Goal: Obtain resource: Download file/media

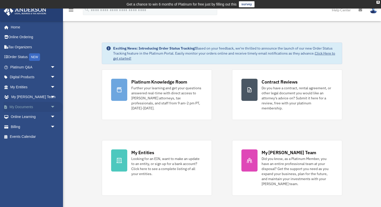
click at [52, 108] on span "arrow_drop_down" at bounding box center [55, 107] width 10 height 10
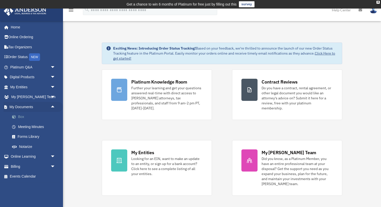
click at [36, 120] on link "Box" at bounding box center [35, 117] width 56 height 10
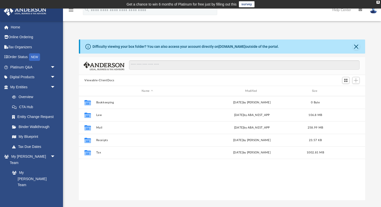
scroll to position [114, 286]
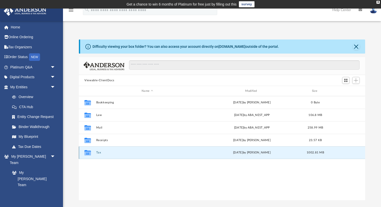
click at [100, 153] on button "Tax" at bounding box center [147, 152] width 102 height 3
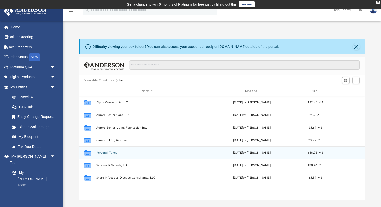
click at [113, 152] on button "Personal Taxes" at bounding box center [147, 152] width 102 height 3
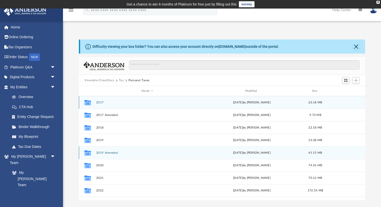
scroll to position [47, 0]
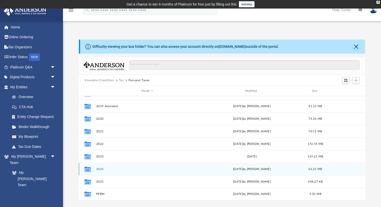
click at [102, 170] on button "2024" at bounding box center [147, 169] width 102 height 3
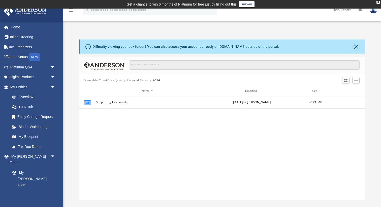
scroll to position [0, 0]
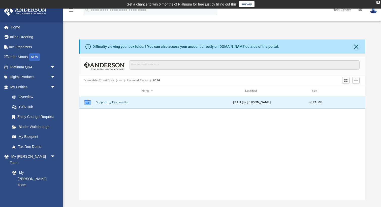
click at [116, 101] on button "Supporting Documents" at bounding box center [147, 102] width 102 height 3
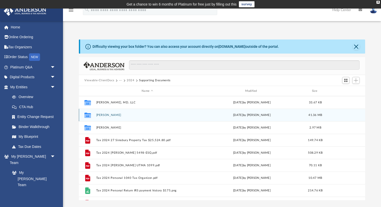
click at [111, 116] on button "[PERSON_NAME]" at bounding box center [147, 115] width 102 height 3
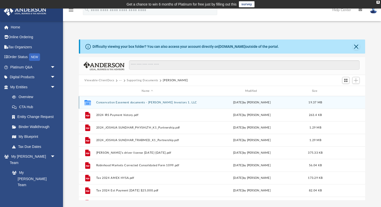
click at [152, 103] on button "Conservation Easement documents - [PERSON_NAME] Investors 1, LLC" at bounding box center [147, 102] width 102 height 3
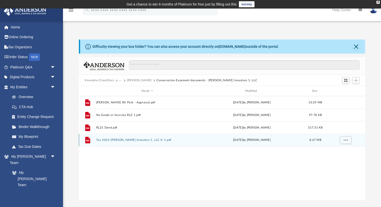
click at [137, 141] on button "Tax 2024 [PERSON_NAME] Investors 1, LLC K-1.pdf" at bounding box center [147, 140] width 102 height 3
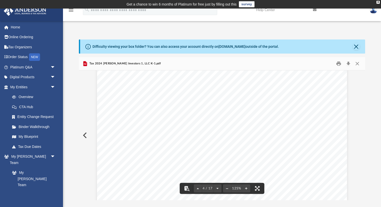
scroll to position [1300, 0]
click at [357, 46] on button "Close" at bounding box center [356, 46] width 7 height 7
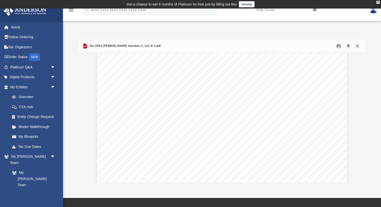
click at [354, 48] on button "Close" at bounding box center [357, 46] width 9 height 8
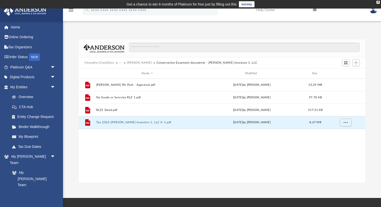
click at [138, 62] on button "[PERSON_NAME]" at bounding box center [139, 63] width 25 height 5
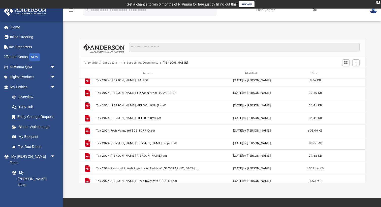
scroll to position [169, 0]
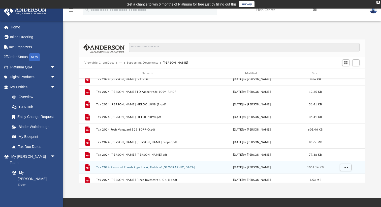
click at [155, 168] on button "Tax 2024 Personal Riverbridge Inv 6, Fields of [GEOGRAPHIC_DATA] K-1.pdf" at bounding box center [147, 167] width 102 height 3
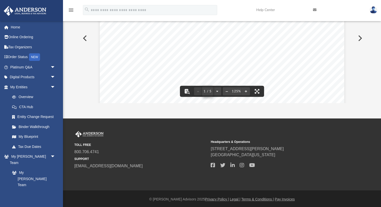
scroll to position [81, 0]
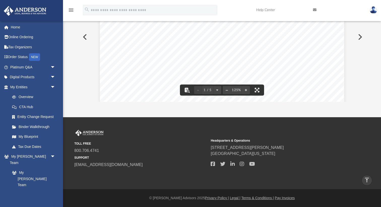
click at [361, 35] on button "Preview" at bounding box center [359, 37] width 11 height 14
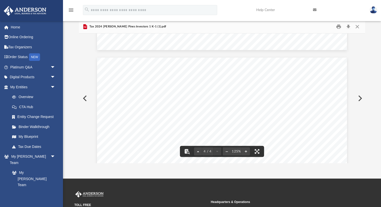
scroll to position [0, 0]
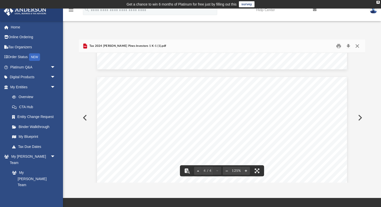
click at [358, 43] on button "Close" at bounding box center [357, 46] width 9 height 8
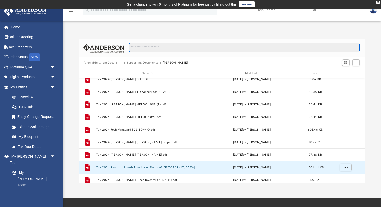
click at [358, 43] on input "Search files and folders" at bounding box center [244, 48] width 230 height 10
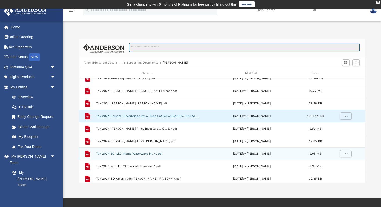
scroll to position [223, 0]
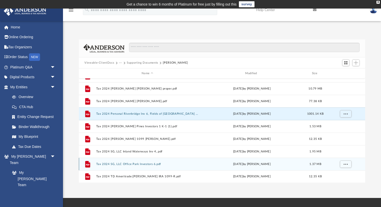
click at [145, 163] on button "Tax 2024 SG, LLC Office Park Investors 6.pdf" at bounding box center [147, 164] width 102 height 3
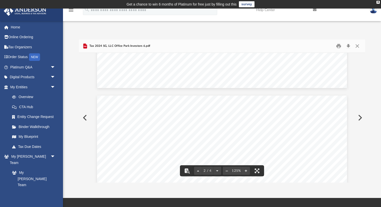
scroll to position [320, 0]
click at [357, 47] on button "Close" at bounding box center [357, 46] width 9 height 8
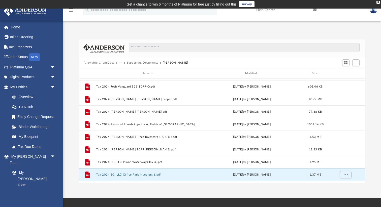
scroll to position [217, 0]
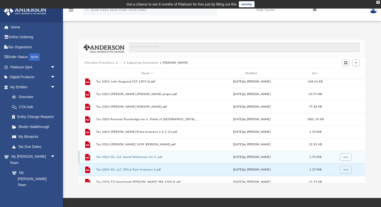
click at [139, 158] on button "Tax 2024 SG, LLC Inland Waterways Inv 4,.pdf" at bounding box center [147, 157] width 102 height 3
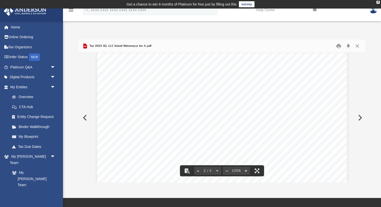
scroll to position [536, 0]
click at [358, 46] on button "Close" at bounding box center [357, 46] width 9 height 8
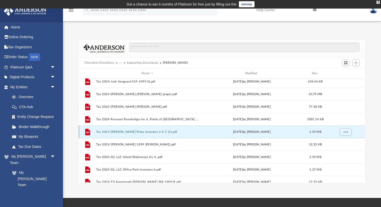
click at [127, 132] on button "Tax 2024 [PERSON_NAME] Pines Investors 1 K-1 (1).pdf" at bounding box center [147, 131] width 102 height 3
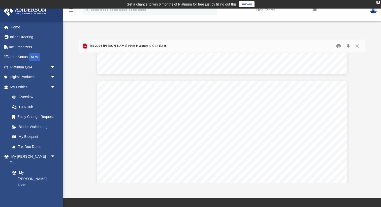
scroll to position [333, 0]
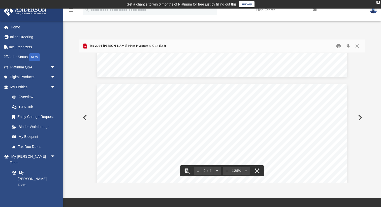
click at [358, 47] on button "Close" at bounding box center [357, 46] width 9 height 8
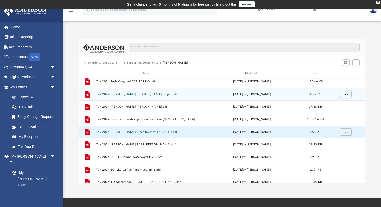
click at [128, 95] on button "Tax 2024 [PERSON_NAME] [PERSON_NAME] proper.pdf" at bounding box center [147, 94] width 102 height 3
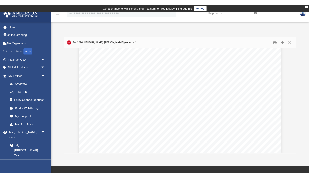
scroll to position [1216, 0]
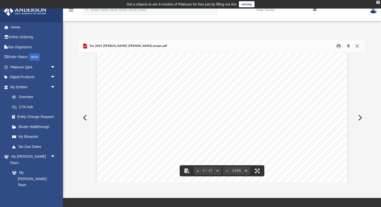
click at [359, 47] on button "Close" at bounding box center [357, 46] width 9 height 8
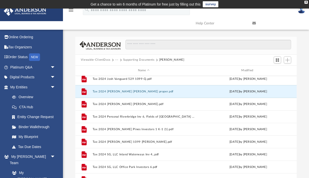
scroll to position [0, 0]
